Goal: Information Seeking & Learning: Learn about a topic

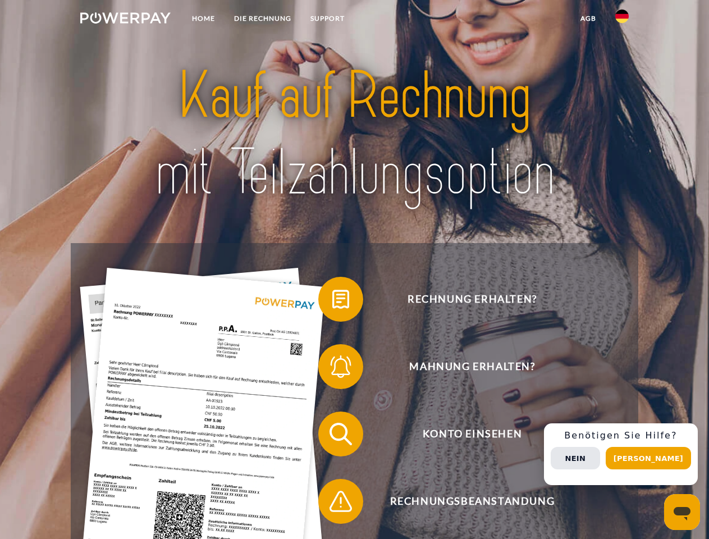
click at [125, 20] on img at bounding box center [125, 17] width 90 height 11
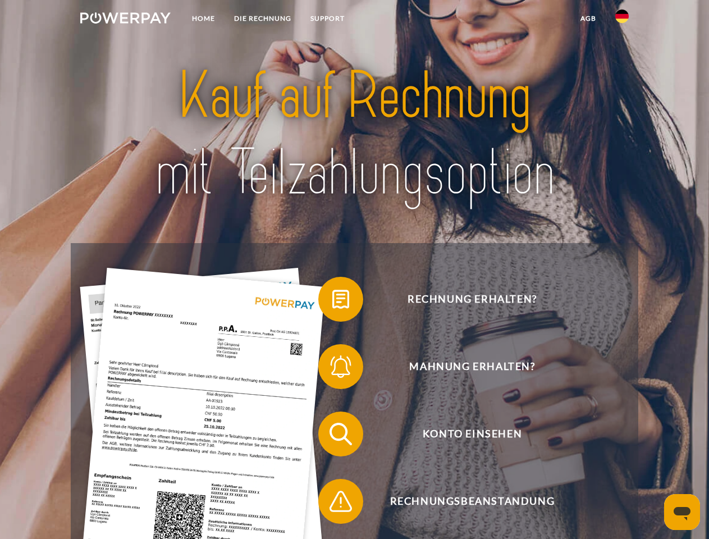
click at [622, 20] on img at bounding box center [621, 16] width 13 height 13
click at [588, 19] on link "agb" at bounding box center [588, 18] width 35 height 20
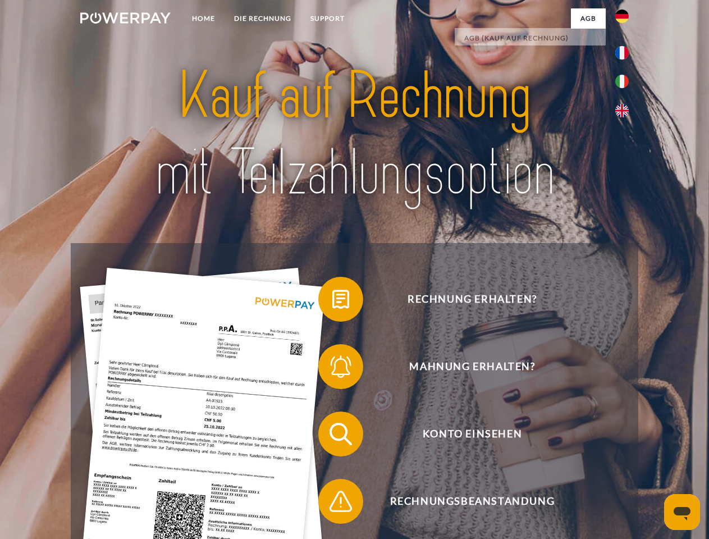
click at [332, 301] on span at bounding box center [324, 299] width 56 height 56
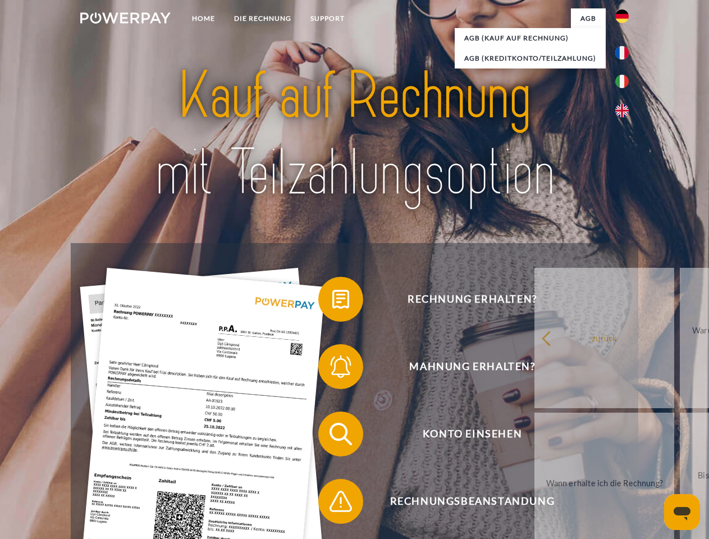
click at [332, 369] on span at bounding box center [324, 367] width 56 height 56
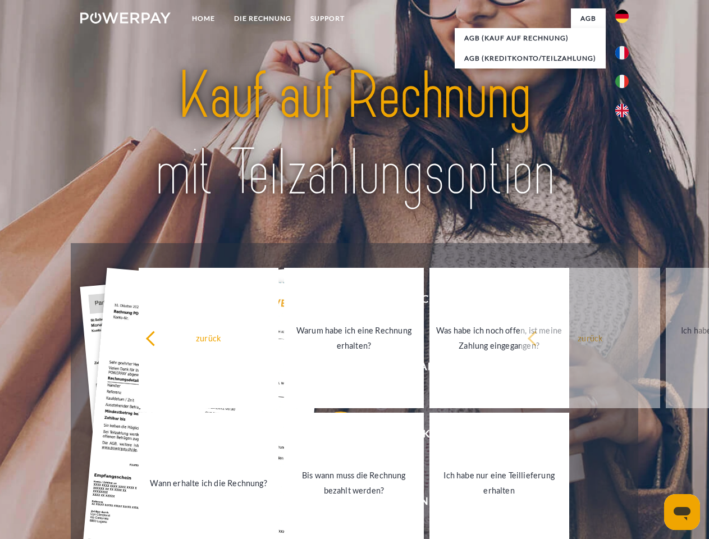
click at [332, 436] on link "Bis wann muss die Rechnung bezahlt werden?" at bounding box center [354, 483] width 140 height 140
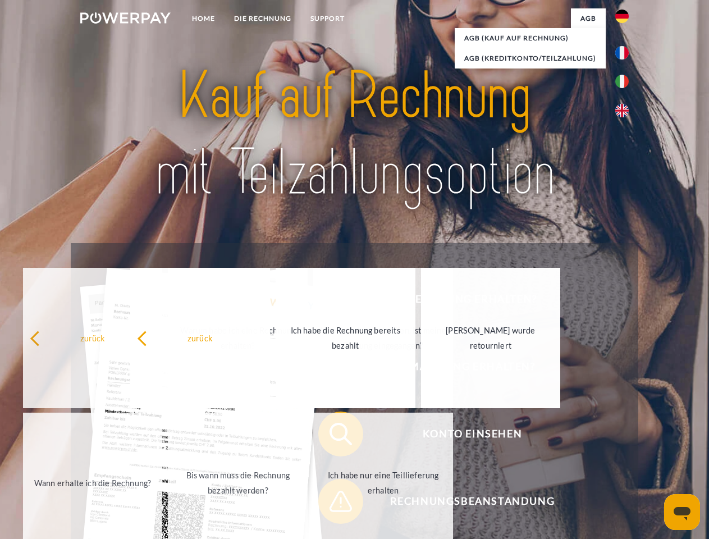
click at [332, 504] on span at bounding box center [324, 501] width 56 height 56
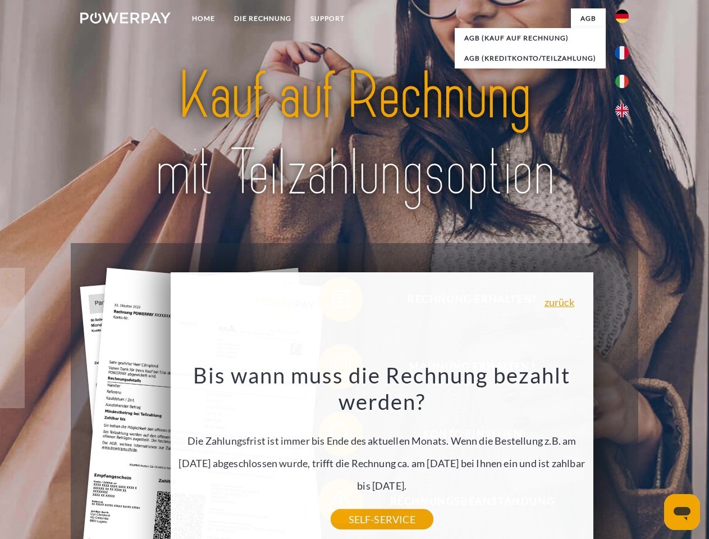
click at [625, 454] on div "Rechnung erhalten? Mahnung erhalten? Konto einsehen" at bounding box center [354, 467] width 567 height 449
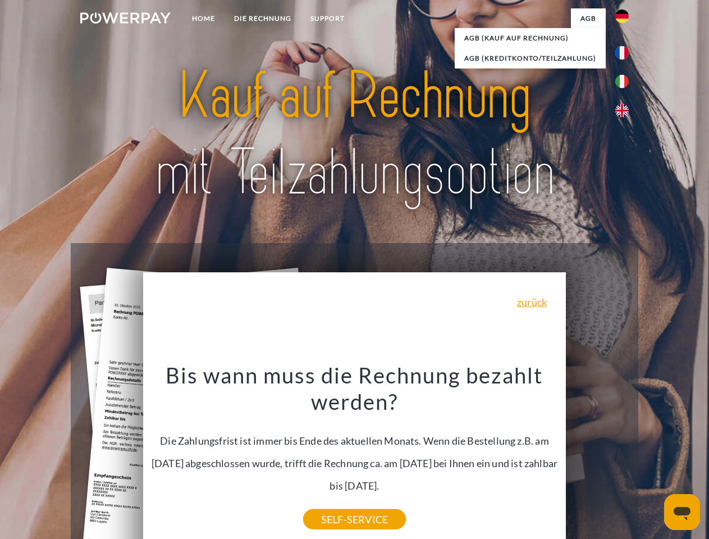
click at [597, 456] on span "Konto einsehen" at bounding box center [472, 434] width 275 height 45
click at [652, 458] on header "Home DIE RECHNUNG SUPPORT" at bounding box center [354, 387] width 709 height 775
